Goal: Task Accomplishment & Management: Manage account settings

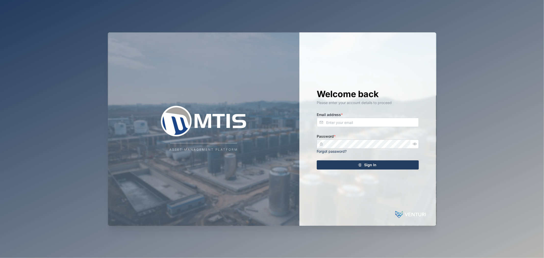
click at [346, 128] on div "Welcome back Please enter your account details to proceed Email address * Passw…" at bounding box center [367, 128] width 122 height 193
click at [350, 125] on input "Email address *" at bounding box center [368, 122] width 102 height 9
type input "[EMAIL_ADDRESS][PERSON_NAME][DOMAIN_NAME]"
click at [317, 160] on button "Sign In" at bounding box center [368, 164] width 102 height 9
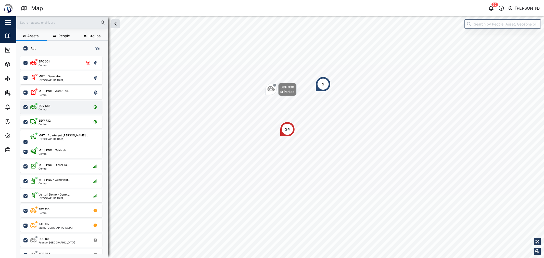
scroll to position [195, 79]
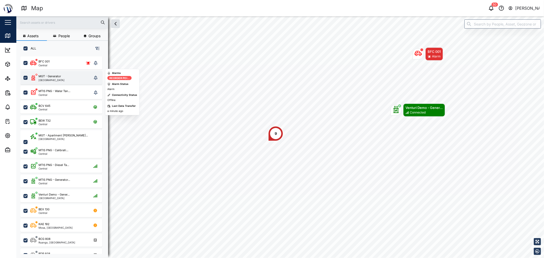
click at [69, 80] on div "MGT - Generator [GEOGRAPHIC_DATA]" at bounding box center [61, 77] width 62 height 7
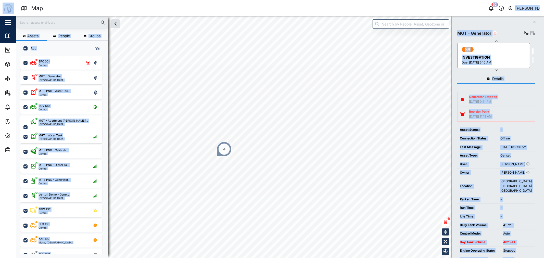
click at [211, 109] on div "Map 50 [PERSON_NAME] Close Map Dashboard Assets ATS Camera Generator Personnel …" at bounding box center [272, 129] width 544 height 258
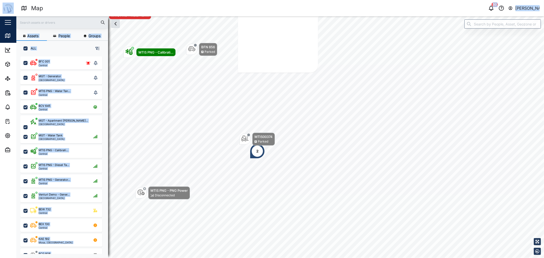
click at [58, 46] on div "ALL" at bounding box center [62, 46] width 92 height 11
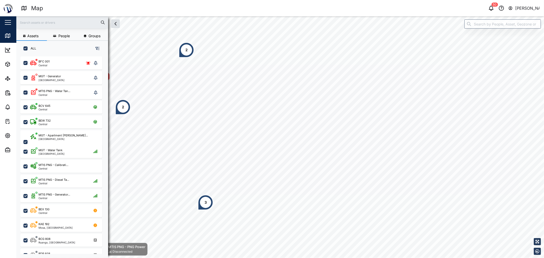
click at [194, 57] on div "2" at bounding box center [186, 49] width 15 height 15
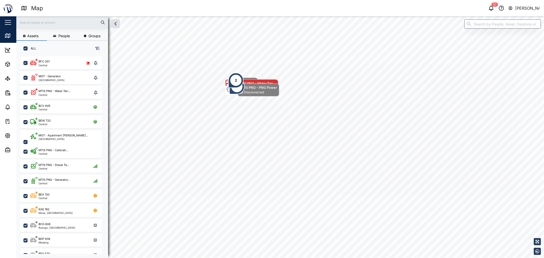
drag, startPoint x: 276, startPoint y: 86, endPoint x: 242, endPoint y: 83, distance: 34.3
click at [242, 83] on div "MTIS PNG - PNG Power Disconnected" at bounding box center [258, 89] width 42 height 13
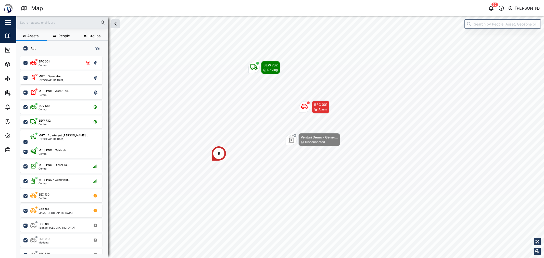
click at [249, 68] on div "Map marker" at bounding box center [253, 67] width 11 height 11
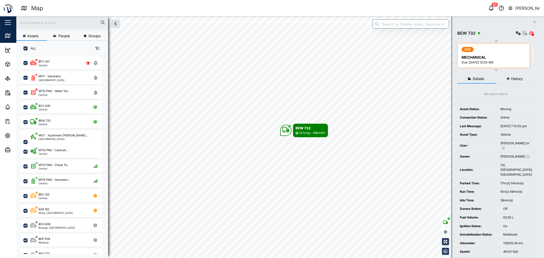
click at [521, 33] on div "Settings" at bounding box center [524, 33] width 20 height 7
click at [521, 33] on div at bounding box center [524, 33] width 20 height 7
click at [526, 31] on icon "button" at bounding box center [524, 33] width 5 height 4
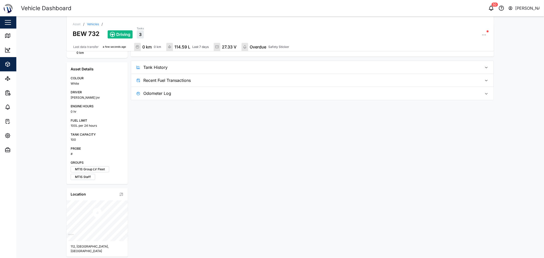
scroll to position [87, 0]
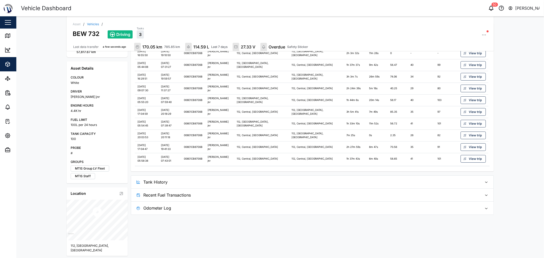
click at [419, 184] on span "Tank History" at bounding box center [310, 182] width 334 height 13
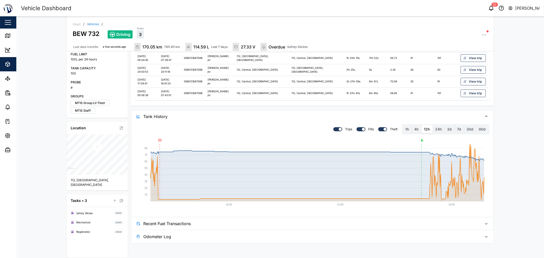
scroll to position [156, 0]
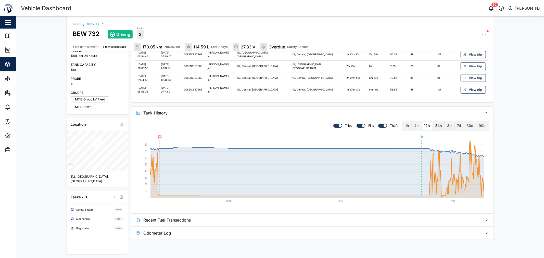
click at [439, 123] on label "24h" at bounding box center [439, 126] width 12 height 8
click at [433, 122] on hours "24h" at bounding box center [433, 122] width 0 height 0
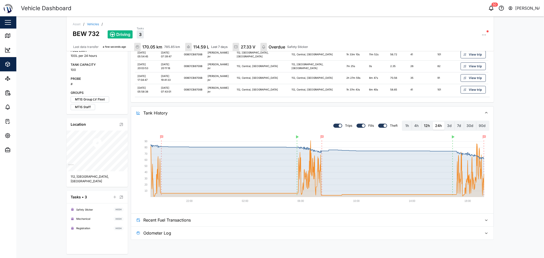
click at [429, 126] on label "12h" at bounding box center [426, 126] width 11 height 8
click at [421, 122] on hours "12h" at bounding box center [421, 122] width 0 height 0
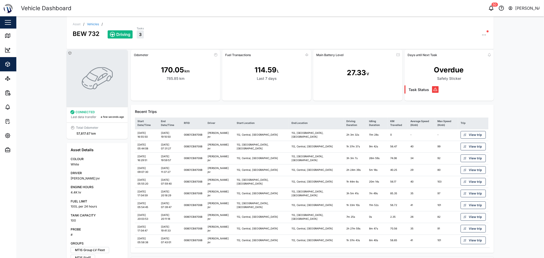
scroll to position [0, 0]
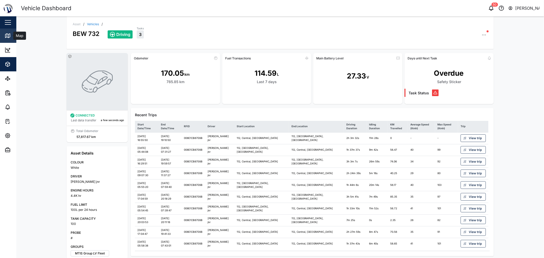
click at [5, 33] on icon at bounding box center [8, 36] width 6 height 6
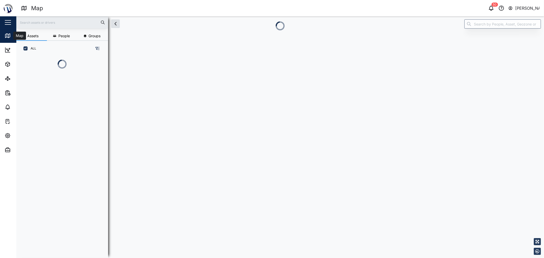
scroll to position [173, 79]
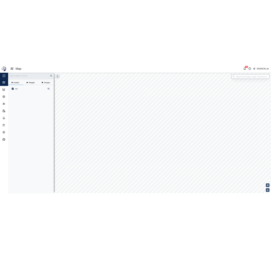
scroll to position [195, 79]
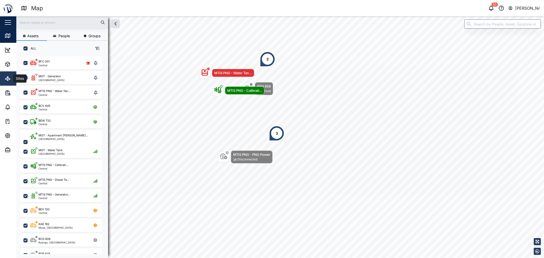
click at [4, 75] on link "Sites" at bounding box center [33, 78] width 66 height 14
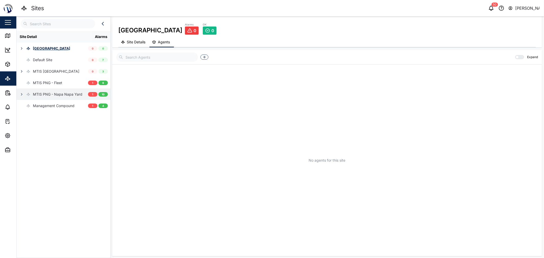
click at [20, 92] on button "button" at bounding box center [21, 94] width 7 height 7
click at [48, 96] on div "MTIS PNG - Napa Napa Yard" at bounding box center [57, 95] width 49 height 6
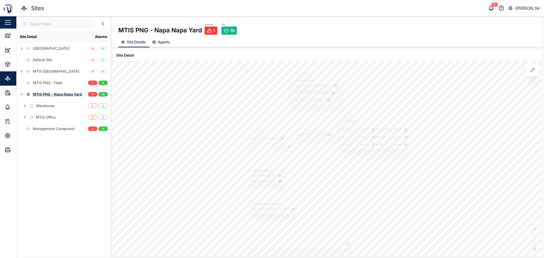
drag, startPoint x: 236, startPoint y: 106, endPoint x: 170, endPoint y: 99, distance: 66.4
click at [176, 100] on div "PNG Power L1-N MTIS PNG - PNG Power 237.94 V L1 Current MTIS PNG - PNG Power 5.…" at bounding box center [327, 159] width 430 height 196
drag, startPoint x: 182, startPoint y: 102, endPoint x: 167, endPoint y: 103, distance: 14.0
click at [194, 103] on div at bounding box center [278, 184] width 168 height 282
drag, startPoint x: 220, startPoint y: 103, endPoint x: 180, endPoint y: 92, distance: 42.1
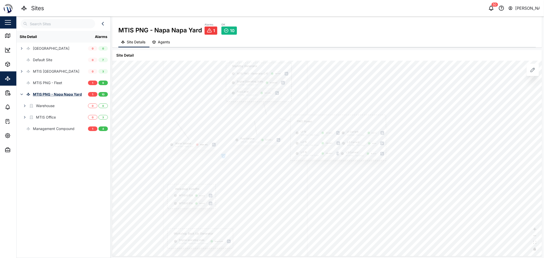
click at [180, 92] on div at bounding box center [235, 172] width 144 height 242
drag, startPoint x: 197, startPoint y: 89, endPoint x: 201, endPoint y: 77, distance: 12.5
click at [201, 77] on div at bounding box center [195, 161] width 144 height 242
drag, startPoint x: 215, startPoint y: 87, endPoint x: 226, endPoint y: 81, distance: 13.4
click at [225, 81] on div at bounding box center [201, 151] width 168 height 282
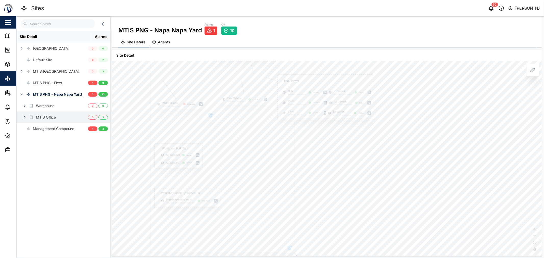
click at [23, 119] on icon "button" at bounding box center [25, 117] width 4 height 4
click at [24, 115] on button "button" at bounding box center [24, 117] width 7 height 7
click at [49, 105] on div "Warehouse" at bounding box center [45, 106] width 19 height 6
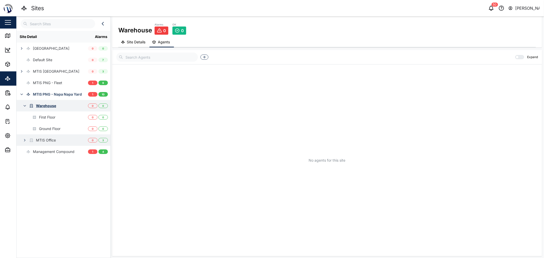
click at [28, 105] on button "button" at bounding box center [24, 105] width 7 height 7
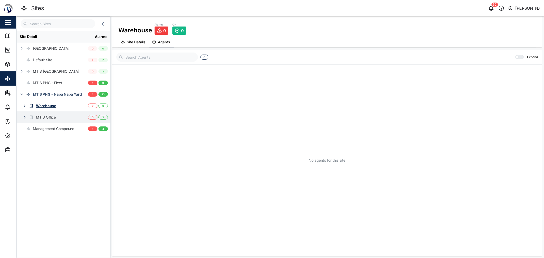
click at [27, 118] on icon "button" at bounding box center [25, 117] width 4 height 4
click at [22, 118] on button "button" at bounding box center [24, 117] width 7 height 7
click at [23, 102] on div "Warehouse" at bounding box center [37, 105] width 40 height 11
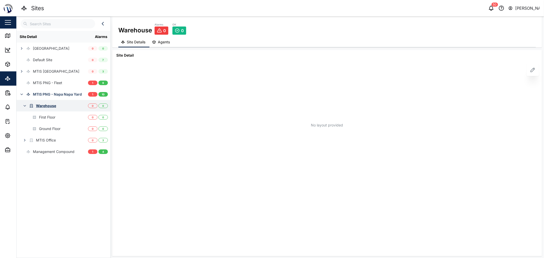
click at [27, 105] on icon "button" at bounding box center [25, 106] width 4 height 4
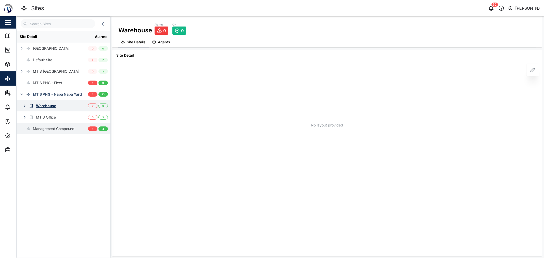
click at [33, 131] on div "Management Compound" at bounding box center [54, 129] width 42 height 6
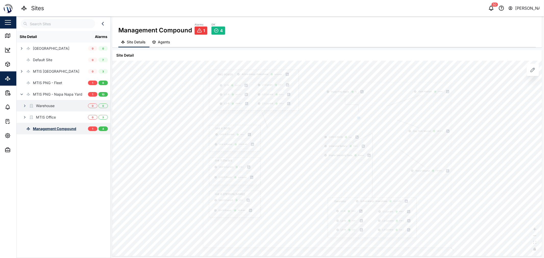
click at [43, 128] on div "Management Compound" at bounding box center [54, 129] width 43 height 6
drag, startPoint x: 191, startPoint y: 131, endPoint x: 141, endPoint y: 122, distance: 50.8
click at [148, 124] on div "Gate Position Closed PNG POWER L1 Current MGT - PNG Power 0.00 A L1-N MGT - PNG…" at bounding box center [327, 159] width 430 height 196
drag, startPoint x: 320, startPoint y: 138, endPoint x: 300, endPoint y: 138, distance: 20.1
click at [300, 138] on div at bounding box center [251, 156] width 248 height 165
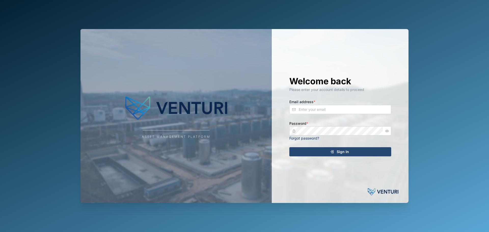
drag, startPoint x: 316, startPoint y: 118, endPoint x: 316, endPoint y: 109, distance: 8.4
click at [316, 117] on div "Welcome back Please enter your account details to proceed Email address * Passw…" at bounding box center [340, 116] width 122 height 174
click at [316, 109] on input "Email address *" at bounding box center [341, 109] width 102 height 9
type input "[EMAIL_ADDRESS][PERSON_NAME][DOMAIN_NAME]"
click at [290, 147] on button "Sign In" at bounding box center [341, 151] width 102 height 9
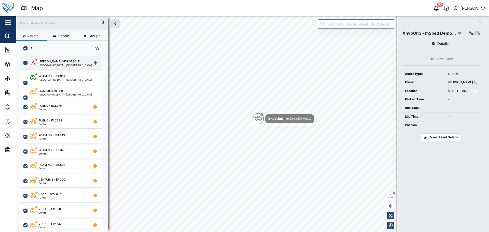
scroll to position [170, 80]
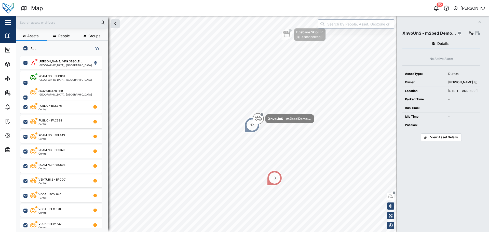
click at [335, 28] on input "search" at bounding box center [356, 23] width 76 height 9
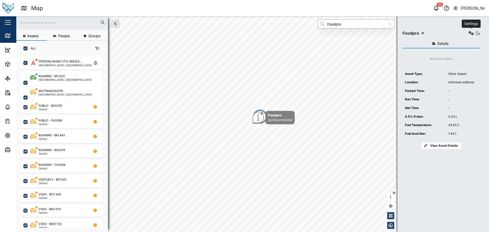
type input "Foodpro"
click at [469, 33] on icon "button" at bounding box center [471, 33] width 5 height 4
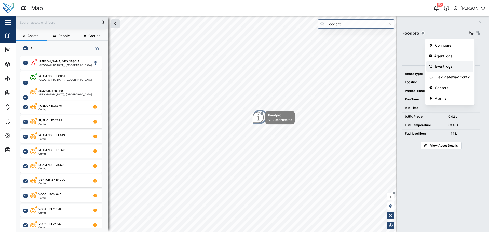
click at [448, 68] on div "Event logs" at bounding box center [452, 67] width 35 height 6
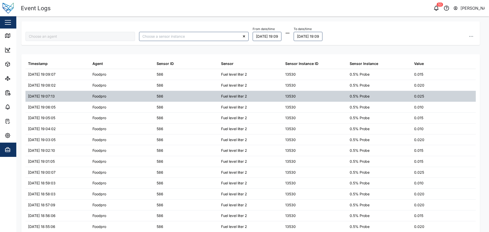
type input "Foodpro"
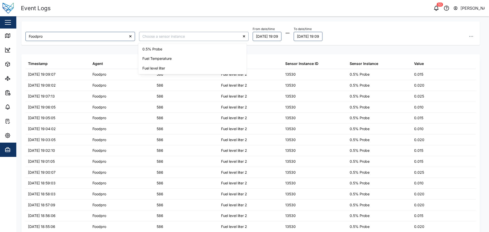
click at [226, 34] on input "search" at bounding box center [194, 36] width 110 height 9
type input "Fuel level liter"
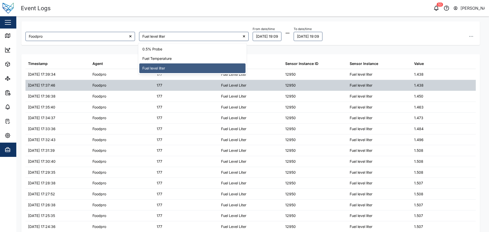
click at [153, 82] on div "Foodpro" at bounding box center [122, 85] width 64 height 11
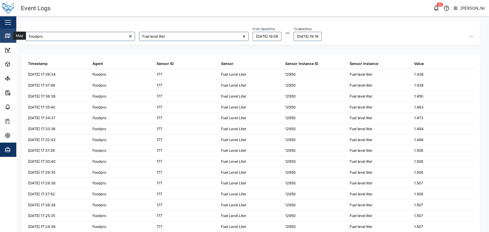
click at [2, 32] on link "Map" at bounding box center [33, 36] width 66 height 14
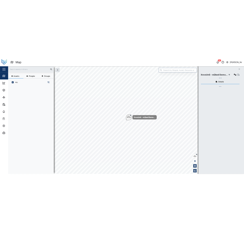
scroll to position [170, 80]
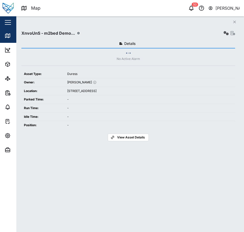
scroll to position [170, 80]
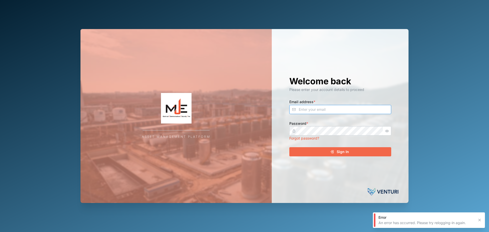
click at [323, 108] on input "Email address *" at bounding box center [341, 109] width 102 height 9
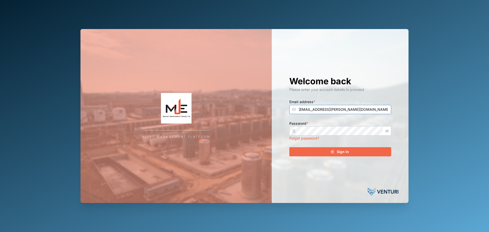
type input "[EMAIL_ADDRESS][PERSON_NAME][DOMAIN_NAME]"
click at [290, 147] on button "Sign In" at bounding box center [341, 151] width 102 height 9
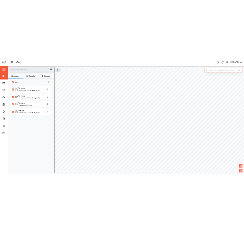
scroll to position [170, 80]
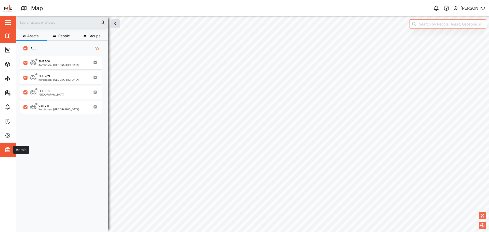
click at [12, 152] on div "Admin" at bounding box center [28, 150] width 46 height 6
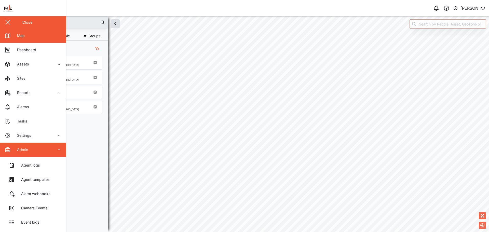
drag, startPoint x: 12, startPoint y: 148, endPoint x: 13, endPoint y: 144, distance: 4.4
click at [12, 148] on div "Admin" at bounding box center [28, 150] width 46 height 6
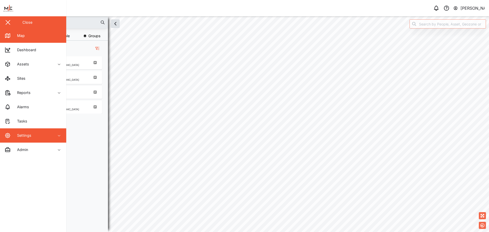
click at [14, 135] on div "Settings" at bounding box center [22, 136] width 18 height 6
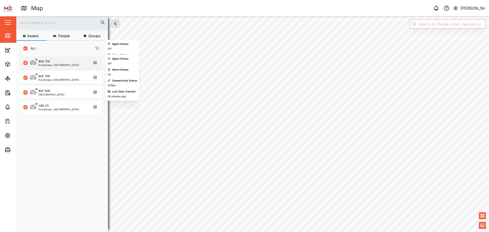
click at [40, 62] on div "BHE 708" at bounding box center [43, 61] width 11 height 4
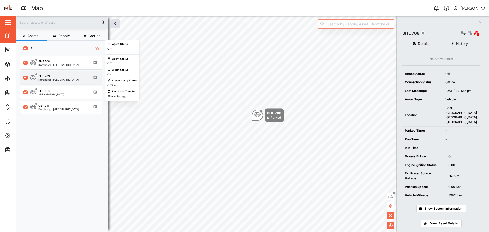
click at [51, 75] on div "BHF 709" at bounding box center [58, 76] width 41 height 4
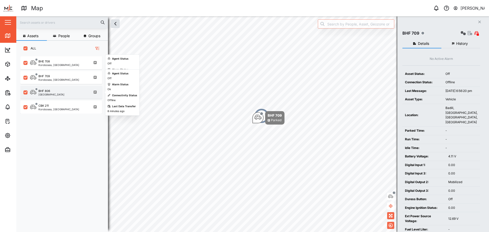
click at [62, 89] on div "BHF 806 Port Moresby" at bounding box center [61, 92] width 82 height 13
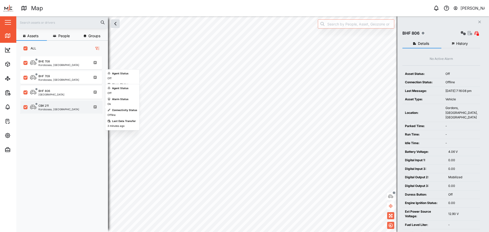
click at [69, 105] on div "CBK 211" at bounding box center [58, 106] width 41 height 4
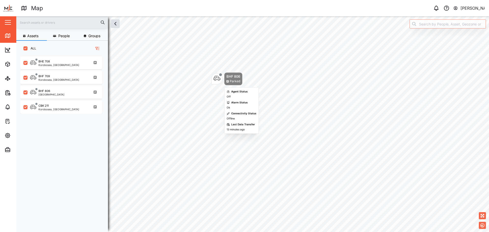
click at [214, 77] on icon "Map marker" at bounding box center [217, 78] width 7 height 7
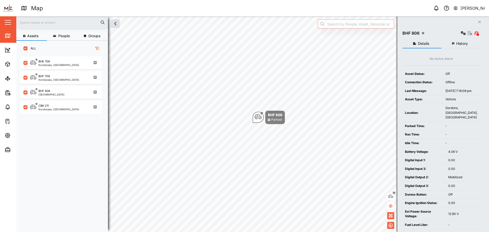
click at [471, 42] on button "History" at bounding box center [461, 43] width 39 height 9
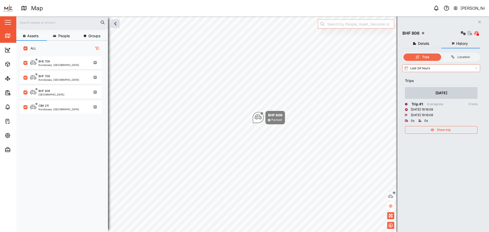
click at [428, 48] on div "Details History No Active Alarm Asset Status: Off Connection Status: Offline La…" at bounding box center [442, 129] width 78 height 185
click at [428, 41] on button "Details" at bounding box center [422, 43] width 39 height 9
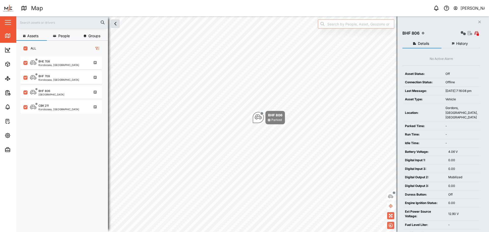
click at [416, 45] on button "Details" at bounding box center [422, 43] width 39 height 9
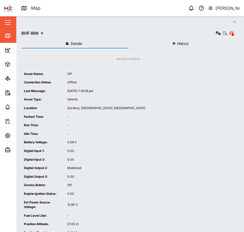
scroll to position [170, 80]
click at [9, 138] on icon "button" at bounding box center [8, 136] width 6 height 6
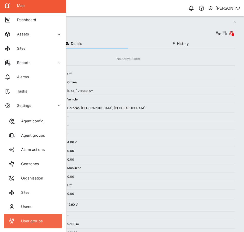
scroll to position [45, 0]
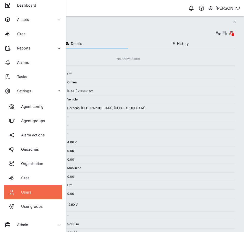
click at [42, 197] on link "Users" at bounding box center [33, 192] width 58 height 14
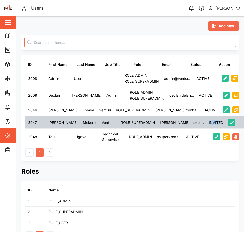
drag, startPoint x: 197, startPoint y: 122, endPoint x: 188, endPoint y: 122, distance: 8.7
click at [209, 122] on div "INVITED" at bounding box center [216, 123] width 14 height 6
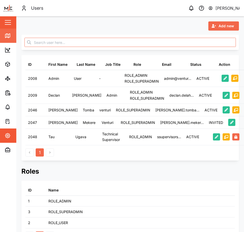
click at [7, 35] on icon at bounding box center [7, 35] width 0 height 3
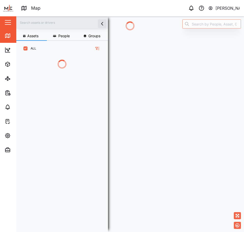
scroll to position [170, 80]
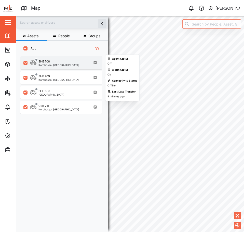
click at [56, 62] on div "BHE 708" at bounding box center [58, 61] width 41 height 4
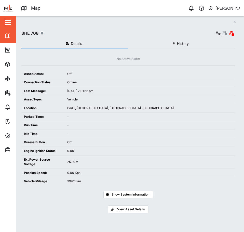
click at [130, 102] on div "Vehicle" at bounding box center [149, 99] width 165 height 5
